Goal: Transaction & Acquisition: Subscribe to service/newsletter

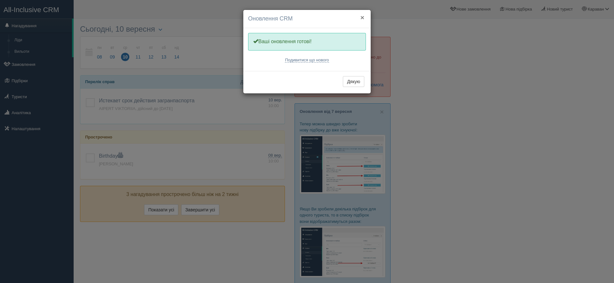
click at [363, 15] on button "×" at bounding box center [363, 17] width 4 height 7
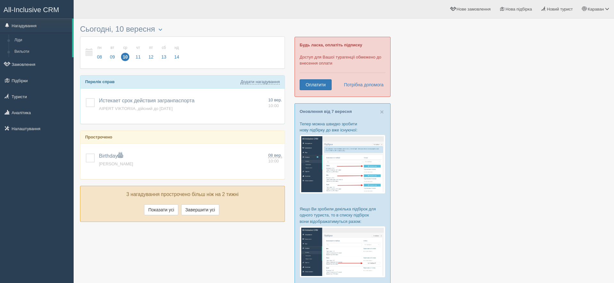
click at [23, 83] on link "Підбірки" at bounding box center [37, 81] width 74 height 14
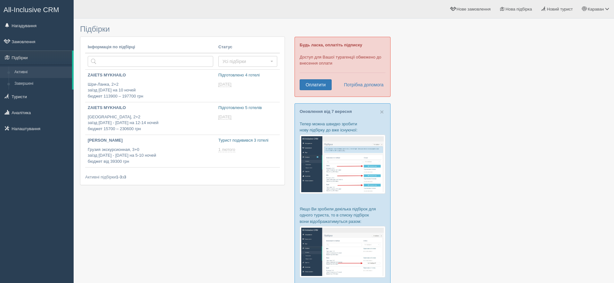
click at [322, 86] on link "Оплатити" at bounding box center [316, 84] width 32 height 11
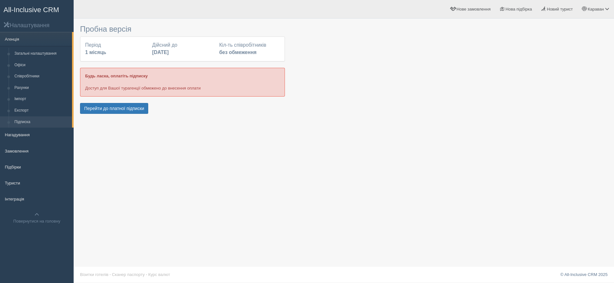
click at [141, 109] on button "Перейти до платної підписки" at bounding box center [114, 108] width 68 height 11
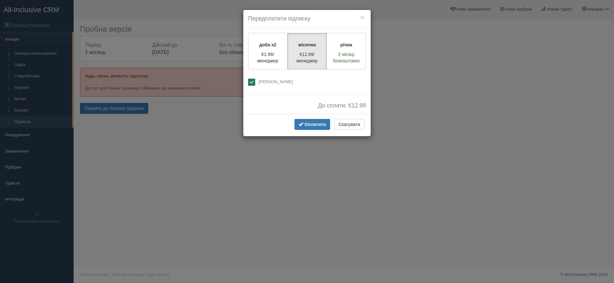
click at [347, 49] on label "річна 2 місяці безкоштовно" at bounding box center [346, 51] width 39 height 37
radio input "true"
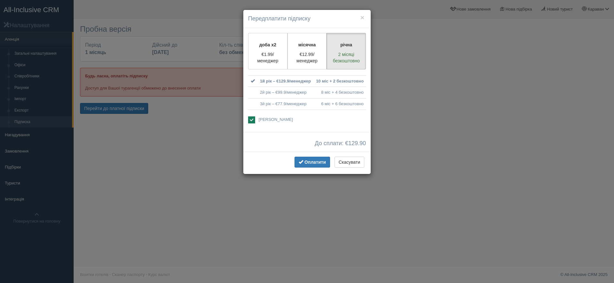
click at [269, 49] on label "доба x2 €1.99/менеджер" at bounding box center [267, 51] width 39 height 37
radio input "true"
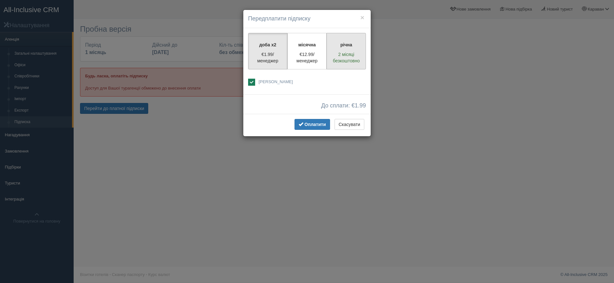
click at [345, 51] on p "2 місяці безкоштовно" at bounding box center [346, 57] width 31 height 13
radio input "true"
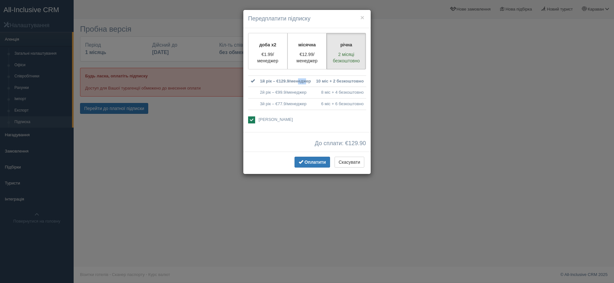
drag, startPoint x: 280, startPoint y: 81, endPoint x: 286, endPoint y: 81, distance: 6.1
click at [286, 81] on td "1й рік – €129.9/менеджер" at bounding box center [286, 82] width 56 height 12
click at [362, 18] on button "×" at bounding box center [363, 17] width 4 height 7
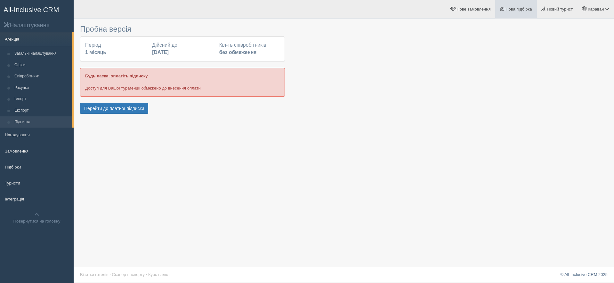
click at [514, 9] on span "Нова підбірка" at bounding box center [519, 9] width 27 height 5
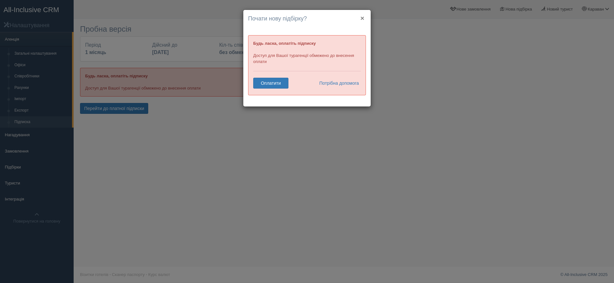
click at [361, 18] on button "×" at bounding box center [363, 18] width 4 height 7
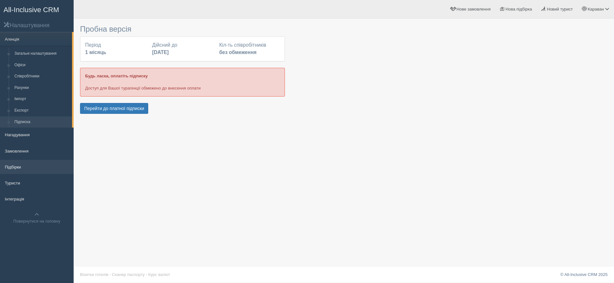
click at [21, 170] on link "Підбірки" at bounding box center [37, 167] width 74 height 14
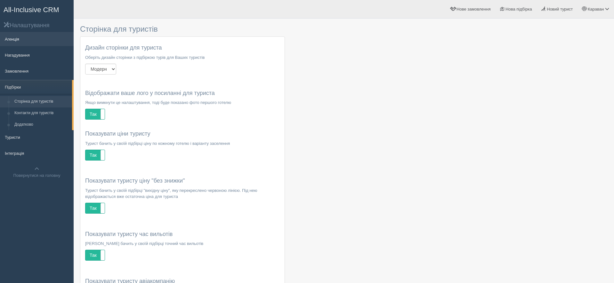
click at [10, 37] on link "Агенція" at bounding box center [37, 39] width 74 height 14
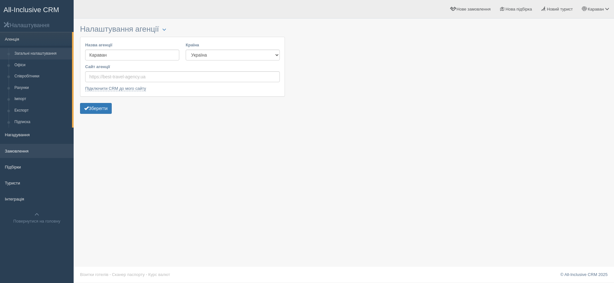
click at [25, 150] on link "Замовлення" at bounding box center [37, 151] width 74 height 14
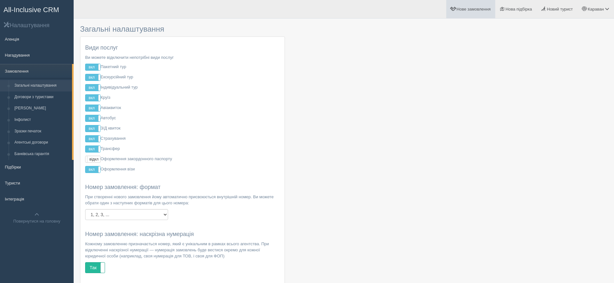
click at [469, 9] on span "Нове замовлення" at bounding box center [474, 9] width 34 height 5
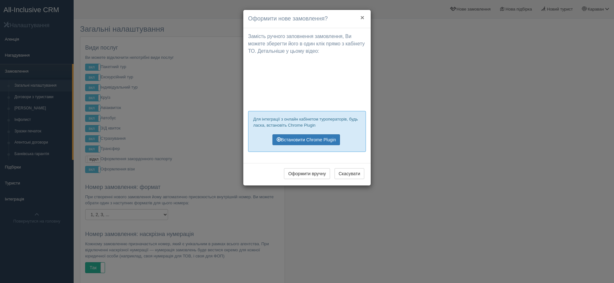
click at [363, 16] on button "×" at bounding box center [363, 17] width 4 height 7
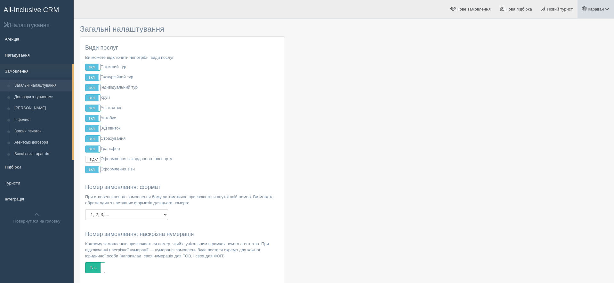
click at [608, 11] on span at bounding box center [607, 9] width 4 height 4
